Goal: Task Accomplishment & Management: Manage account settings

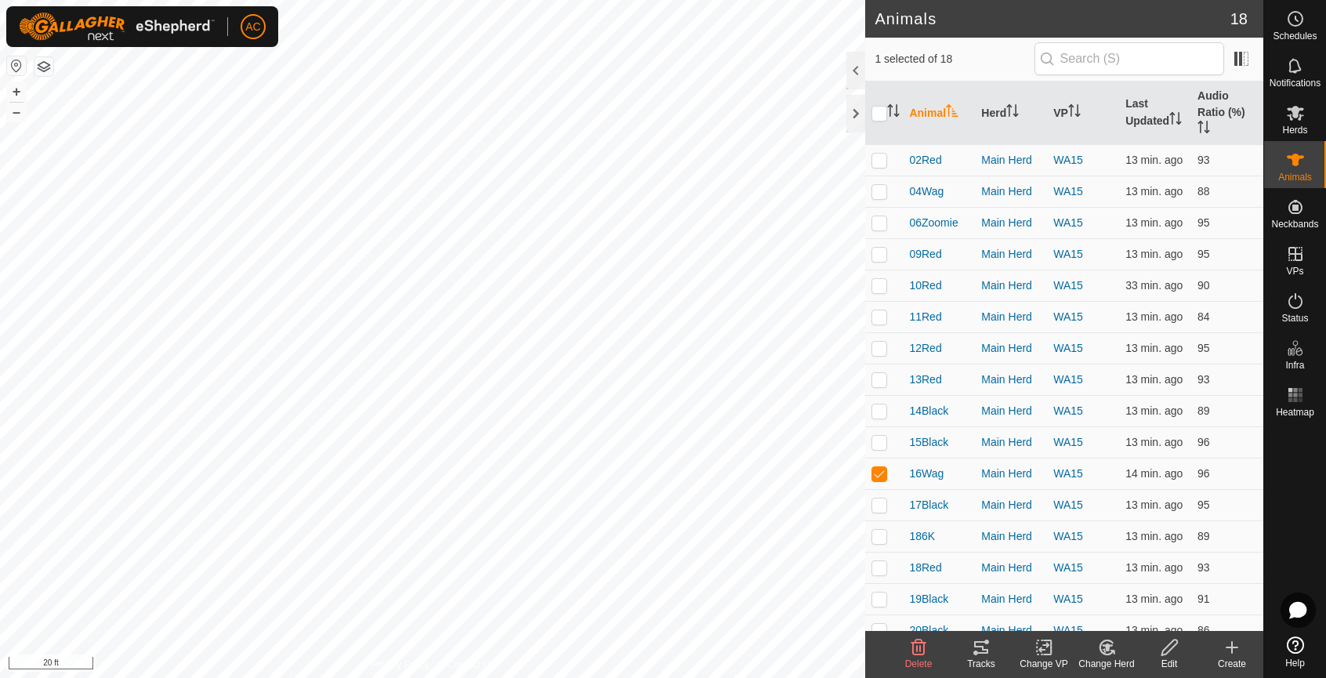
click at [978, 651] on icon at bounding box center [981, 647] width 19 height 19
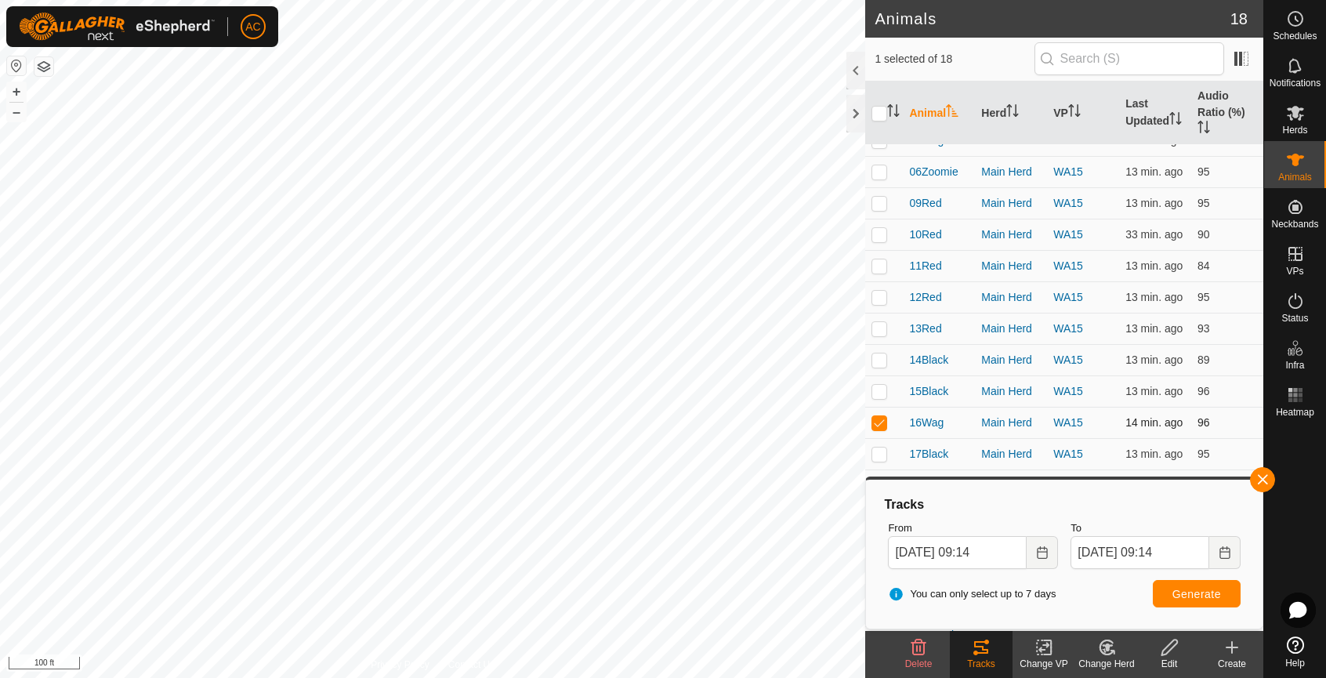
scroll to position [121, 0]
click at [1260, 480] on button "button" at bounding box center [1262, 479] width 25 height 25
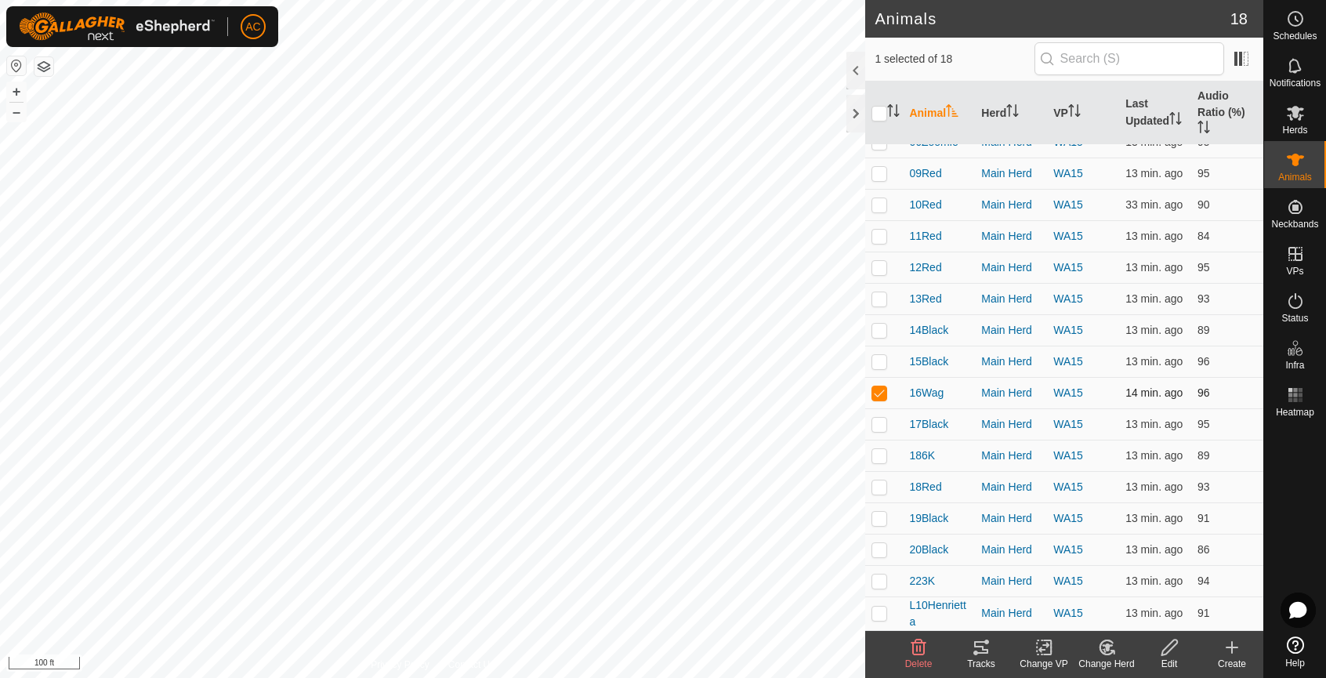
click at [879, 386] on p-checkbox at bounding box center [880, 392] width 16 height 13
checkbox input "false"
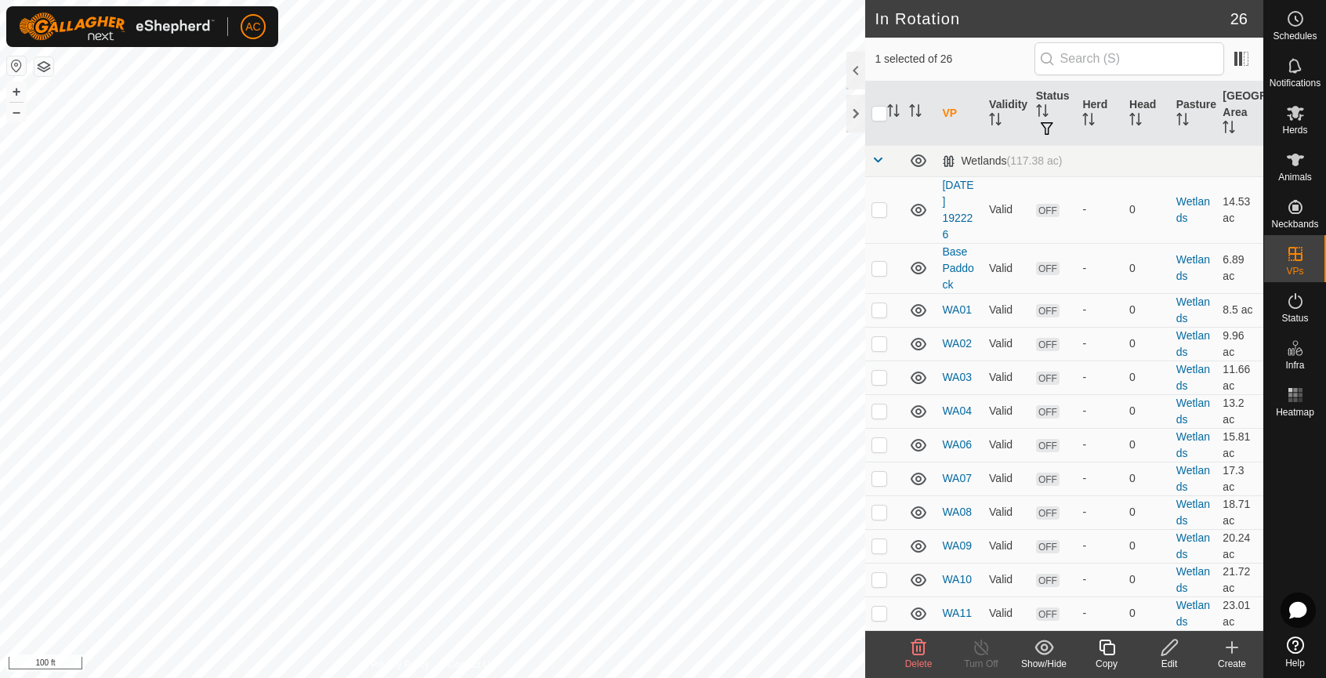
checkbox input "true"
checkbox input "false"
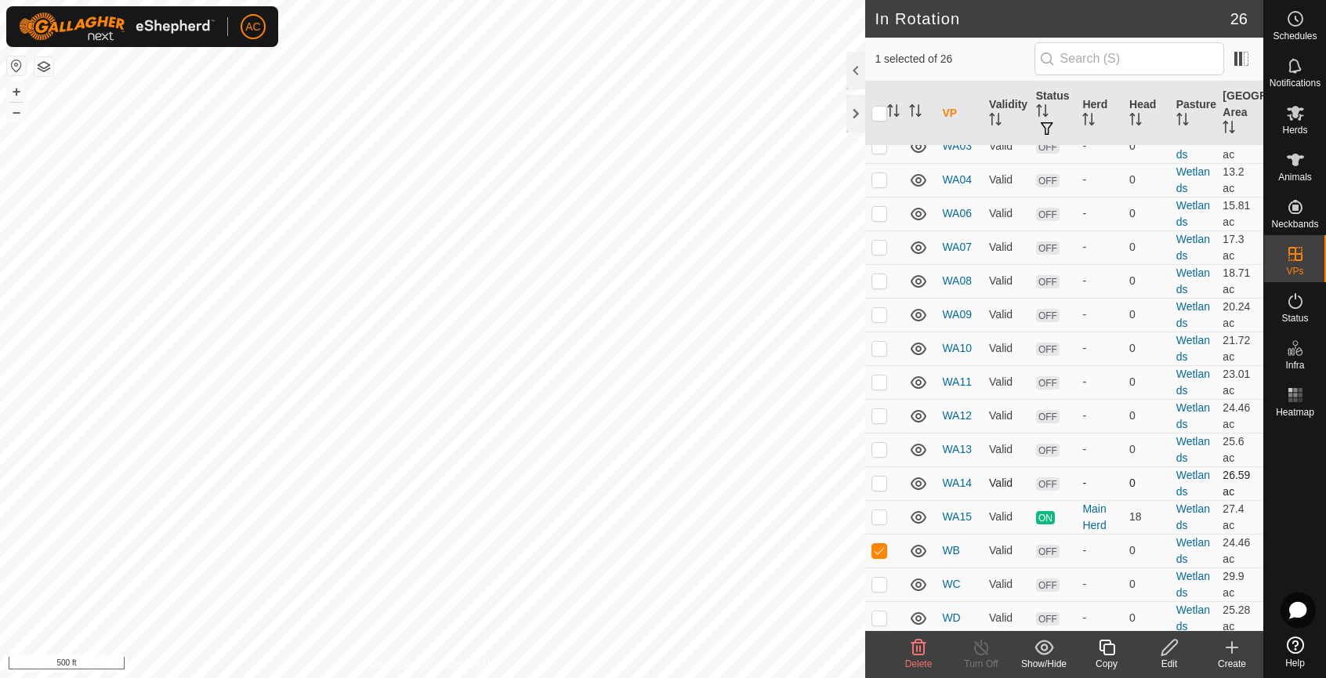
scroll to position [314, 0]
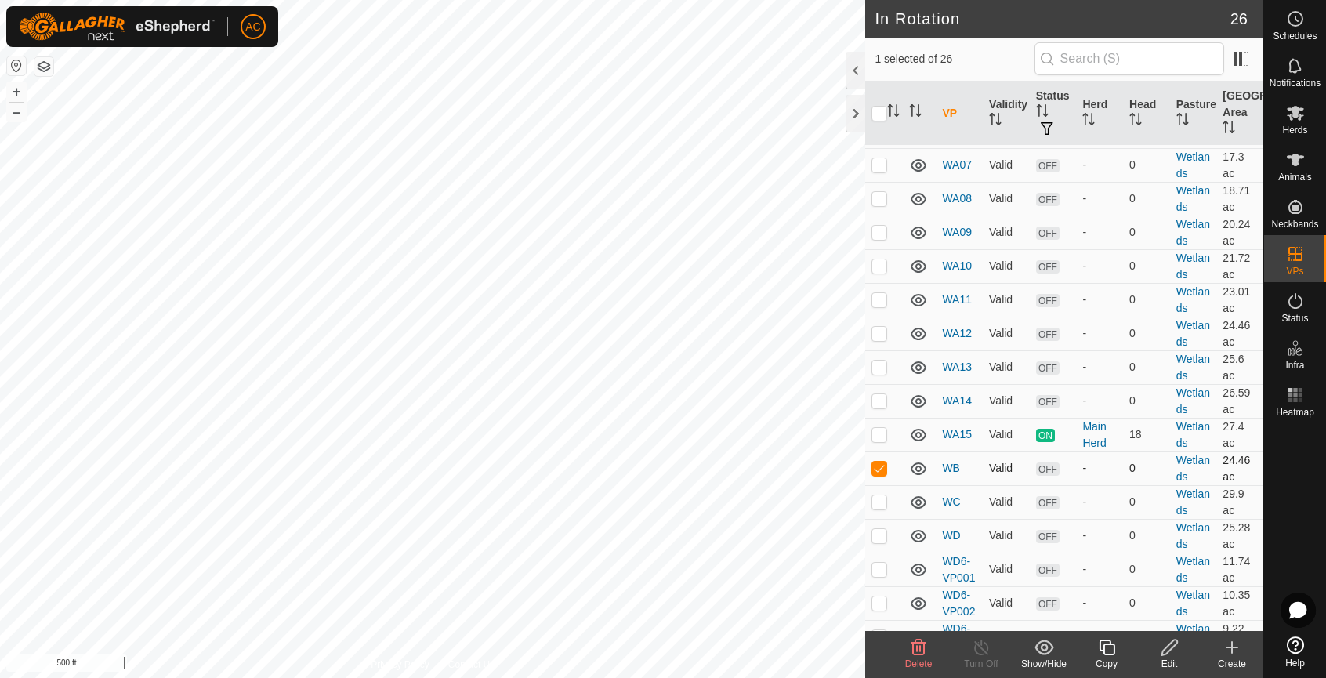
checkbox input "false"
checkbox input "true"
